Goal: Information Seeking & Learning: Learn about a topic

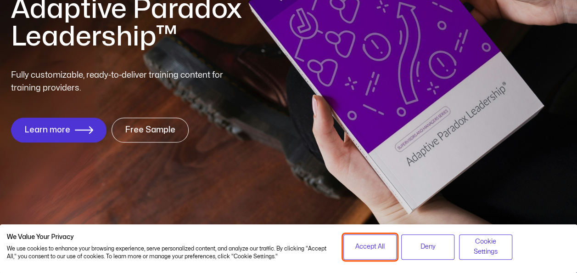
click at [381, 245] on span "Accept All" at bounding box center [369, 246] width 29 height 10
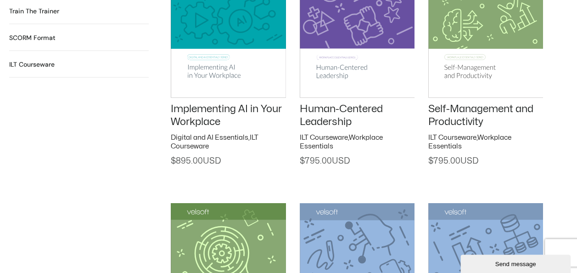
scroll to position [1055, 0]
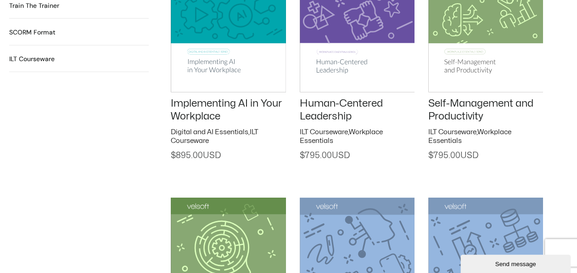
click at [46, 54] on h2 "ILT Courseware 567 Products" at bounding box center [31, 59] width 45 height 10
click at [40, 54] on h2 "ILT Courseware 567 Products" at bounding box center [31, 59] width 45 height 10
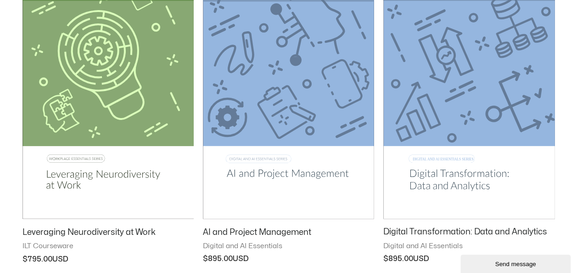
scroll to position [787, 0]
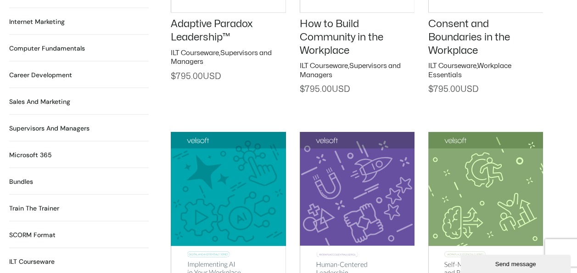
scroll to position [835, 0]
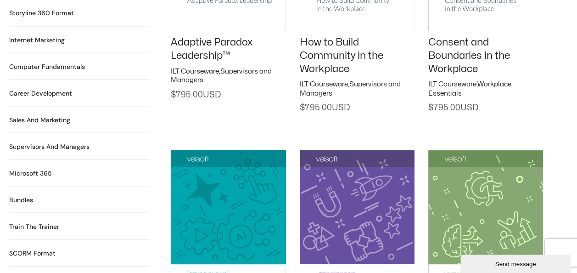
click at [49, 248] on h2 "SCORM Format 117 Products" at bounding box center [32, 253] width 46 height 10
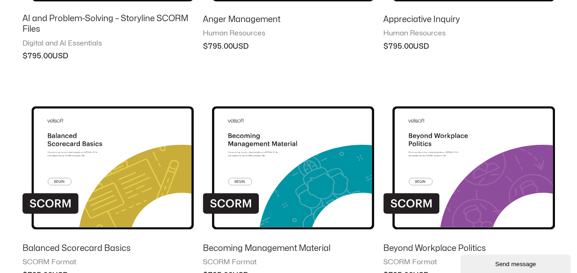
scroll to position [765, 0]
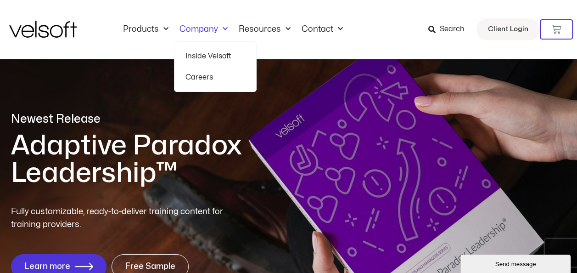
click at [214, 52] on link "Inside Velsoft" at bounding box center [215, 55] width 60 height 21
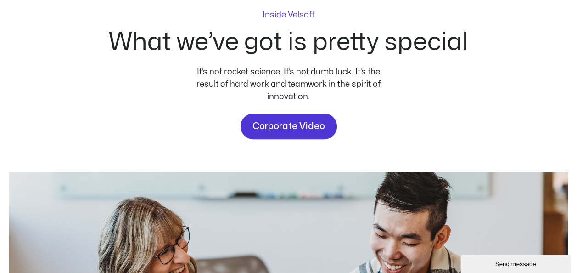
scroll to position [110, 0]
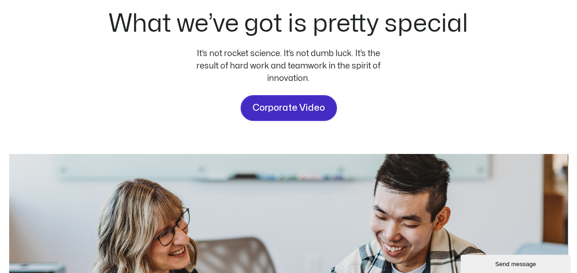
click at [289, 118] on link "Corporate Video" at bounding box center [289, 108] width 96 height 26
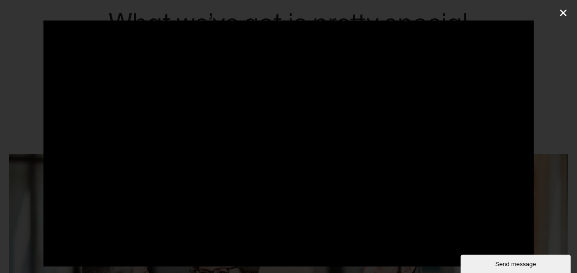
click at [567, 16] on icon "Close (Esc)" at bounding box center [563, 12] width 9 height 9
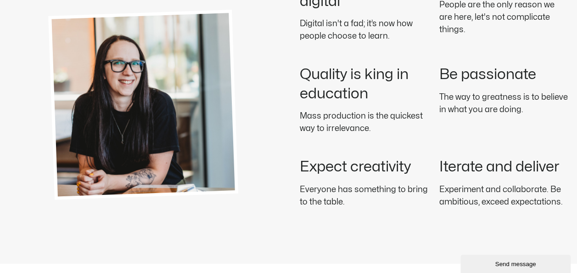
scroll to position [1410, 0]
